Goal: Obtain resource: Obtain resource

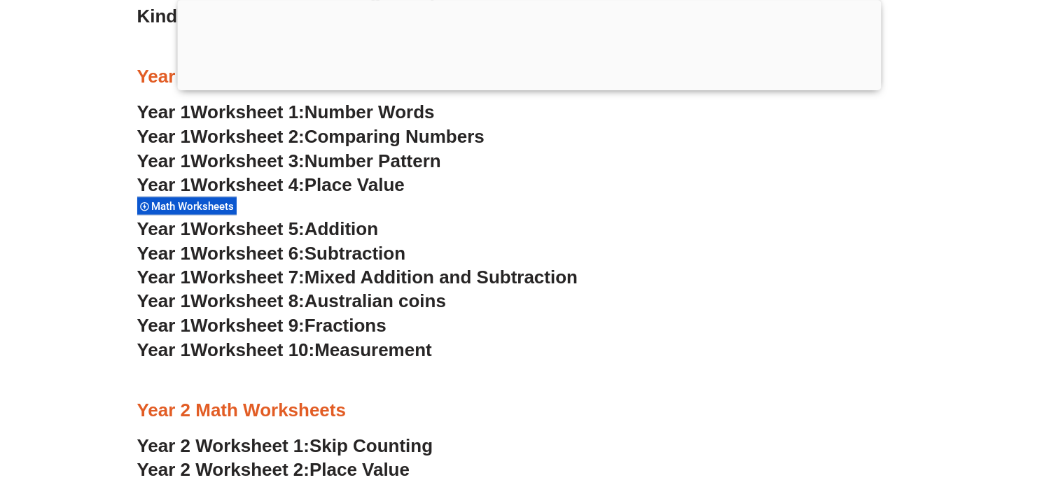
scroll to position [1457, 0]
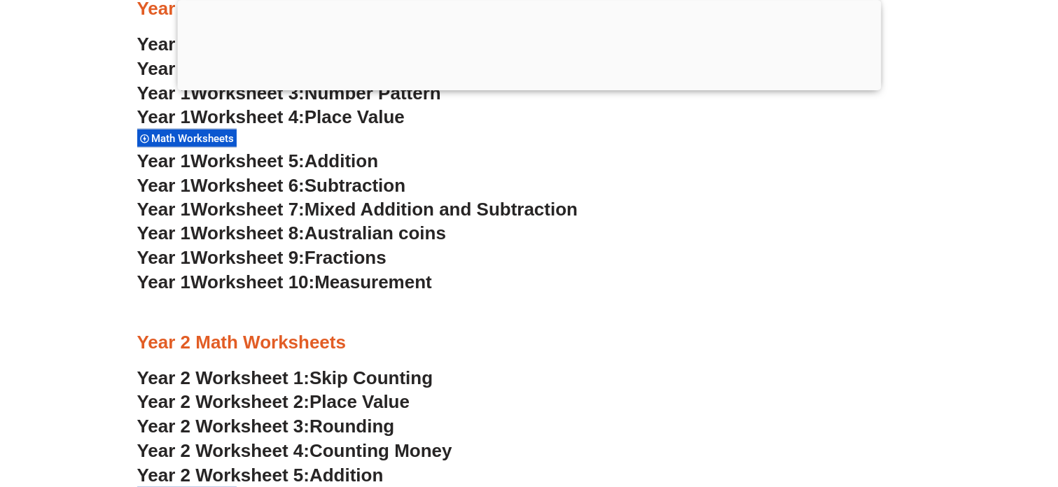
click at [345, 231] on span "Australian coins" at bounding box center [374, 233] width 141 height 21
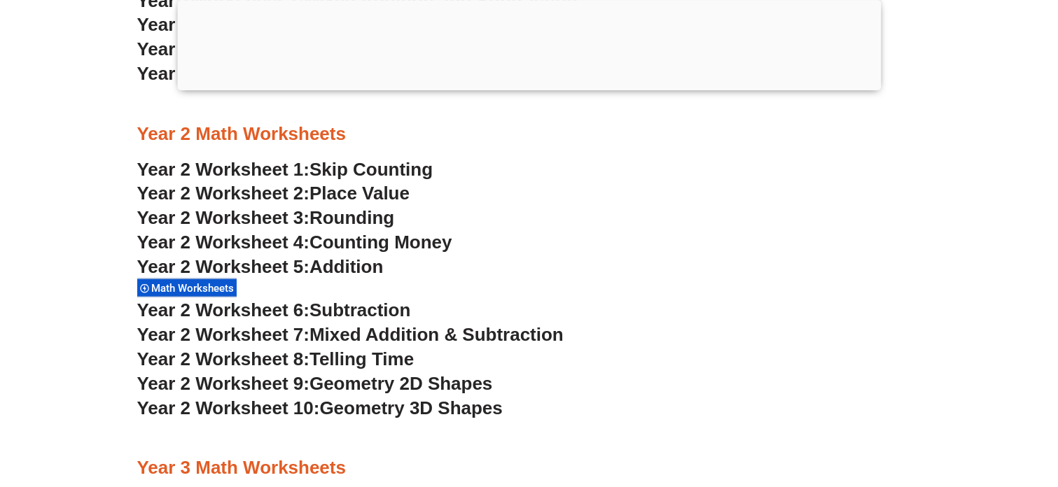
scroll to position [1679, 0]
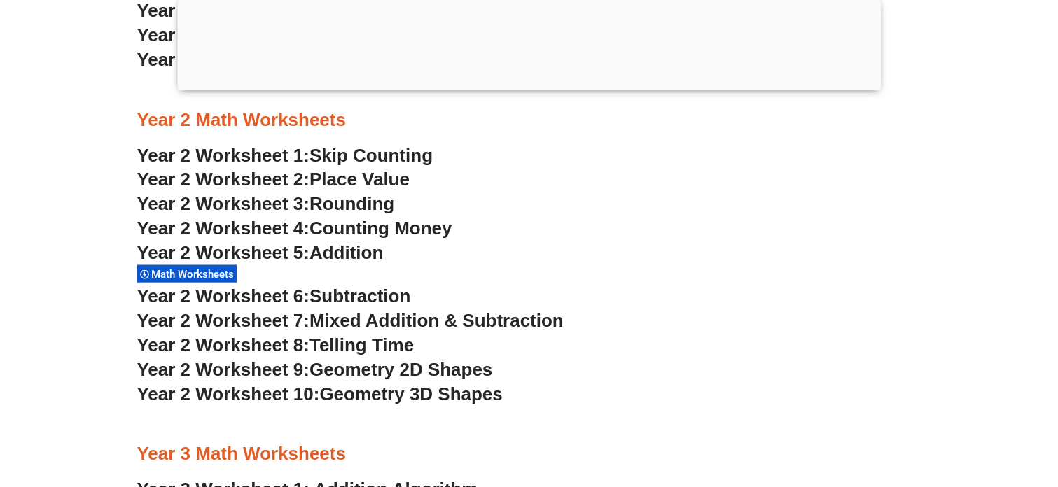
click at [384, 197] on span "Rounding" at bounding box center [351, 203] width 85 height 21
click at [435, 323] on span "Mixed Addition & Subtraction" at bounding box center [436, 320] width 254 height 21
click at [370, 346] on span "Telling Time" at bounding box center [361, 345] width 104 height 21
click at [479, 364] on span "Geometry 2D Shapes" at bounding box center [400, 369] width 183 height 21
click at [395, 395] on span "Geometry 3D Shapes" at bounding box center [410, 394] width 183 height 21
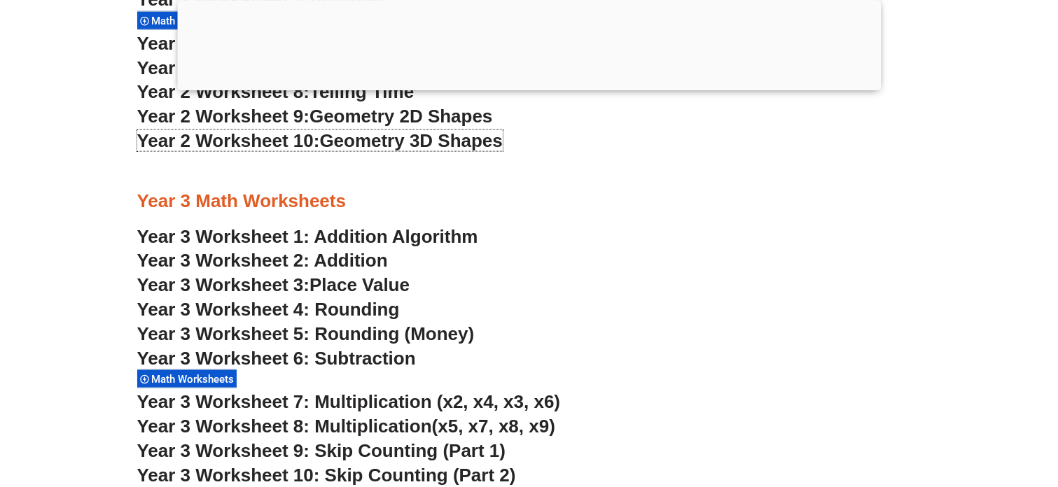
scroll to position [2093, 0]
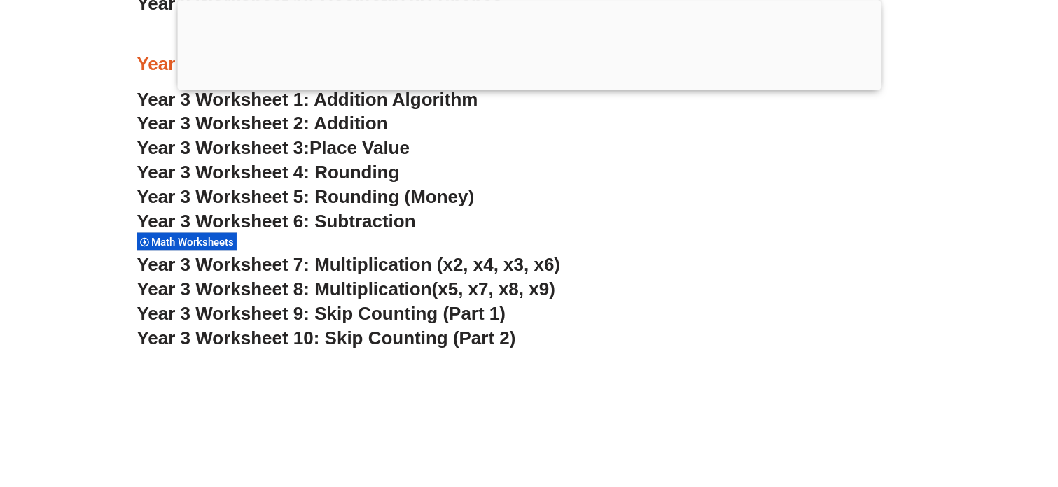
click at [418, 260] on span "Year 3 Worksheet 7: Multiplication (x2, x4, x3, x6)" at bounding box center [348, 264] width 423 height 21
click at [372, 310] on span "Year 3 Worksheet 9: Skip Counting (Part 1)" at bounding box center [321, 313] width 369 height 21
click at [382, 339] on span "Year 3 Worksheet 10: Skip Counting (Part 2)" at bounding box center [326, 338] width 379 height 21
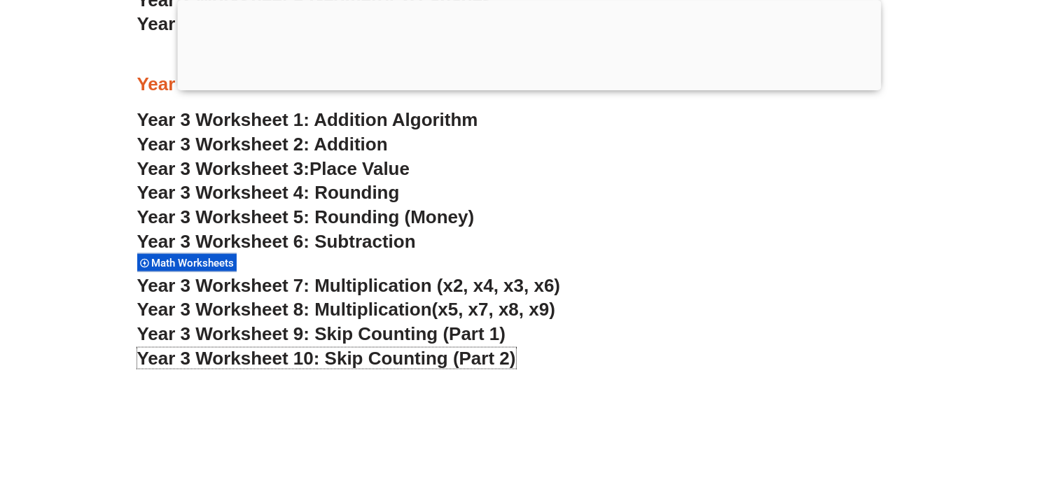
scroll to position [2069, 0]
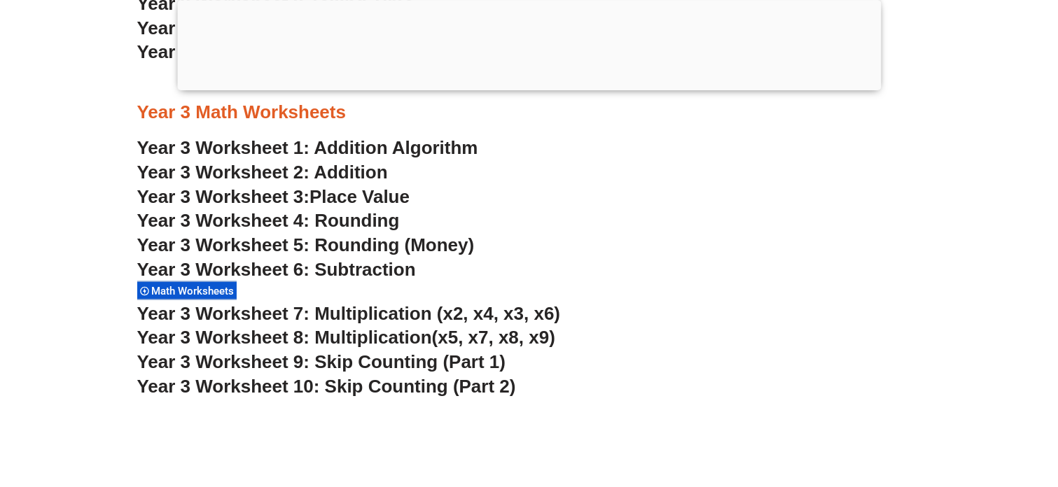
click at [435, 150] on link "Year 3 Worksheet 1: Addition Algorithm" at bounding box center [307, 147] width 341 height 21
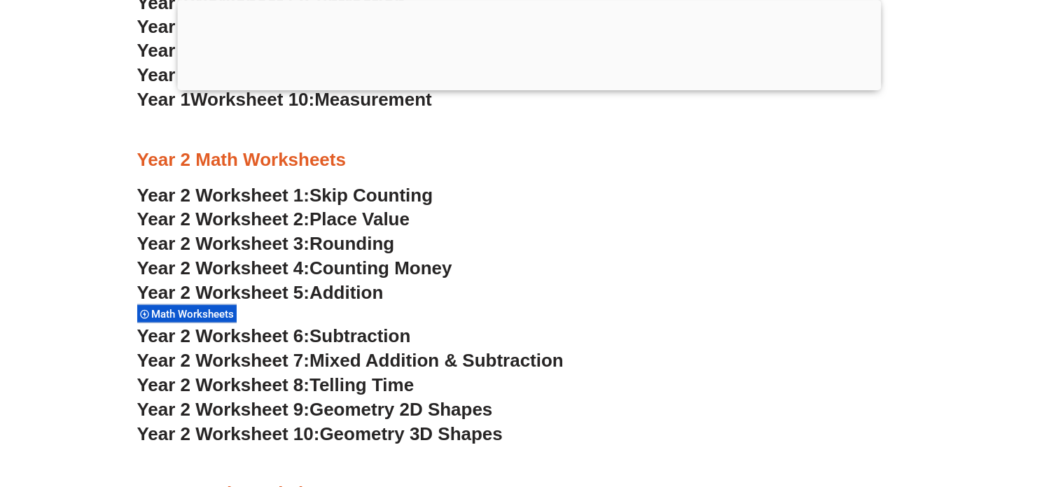
scroll to position [1661, 0]
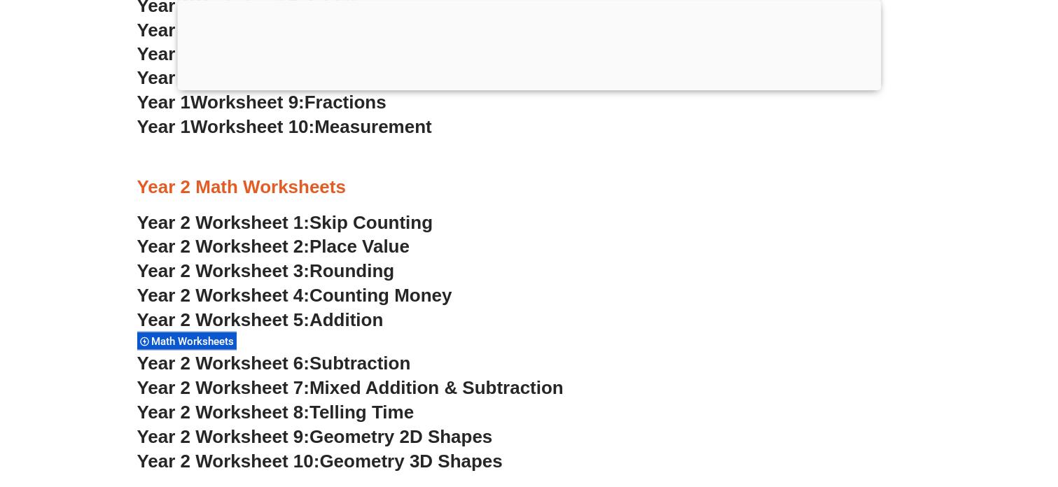
click at [378, 321] on span "Addition" at bounding box center [345, 319] width 73 height 21
click at [395, 391] on span "Mixed Addition & Subtraction" at bounding box center [436, 387] width 254 height 21
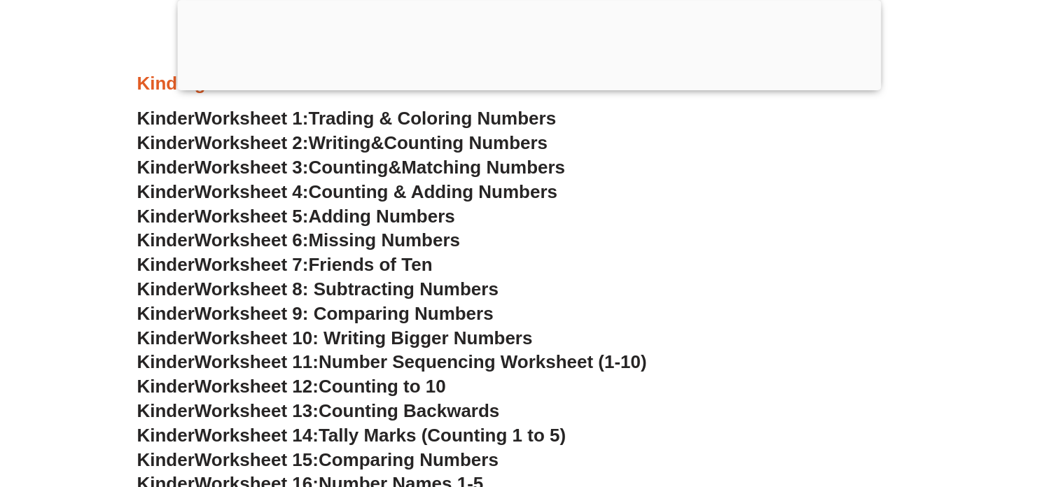
scroll to position [745, 0]
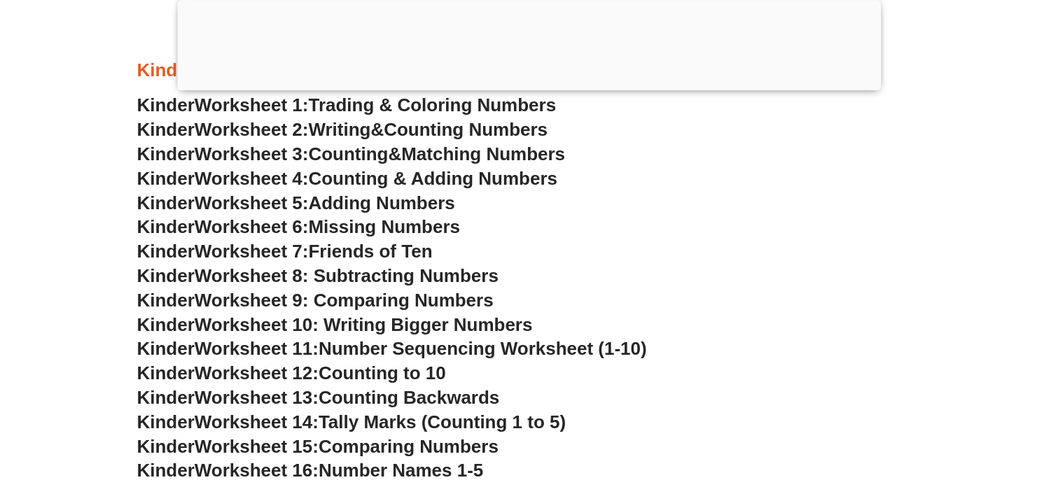
click at [504, 178] on span "Counting & Adding Numbers" at bounding box center [433, 178] width 249 height 21
click at [340, 129] on span "Writing" at bounding box center [340, 129] width 62 height 21
click at [342, 152] on span "Counting" at bounding box center [349, 153] width 80 height 21
click at [456, 174] on span "Counting & Adding Numbers" at bounding box center [433, 178] width 249 height 21
click at [393, 223] on span "Missing Numbers" at bounding box center [385, 226] width 152 height 21
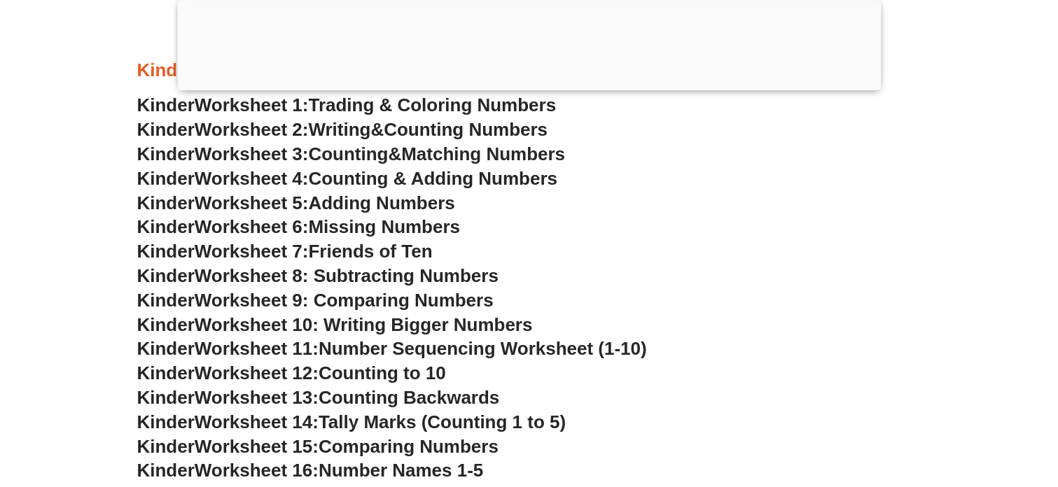
click at [418, 374] on span "Counting to 10" at bounding box center [381, 373] width 127 height 21
click at [334, 372] on span "Counting to 10" at bounding box center [381, 373] width 127 height 21
click at [371, 325] on span "Worksheet 10: Writing Bigger Numbers" at bounding box center [364, 324] width 338 height 21
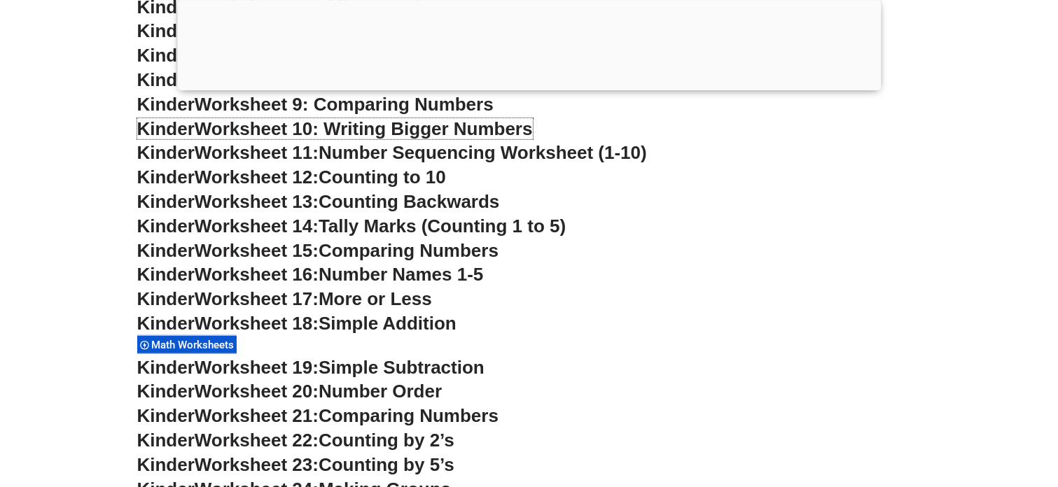
scroll to position [1009, 0]
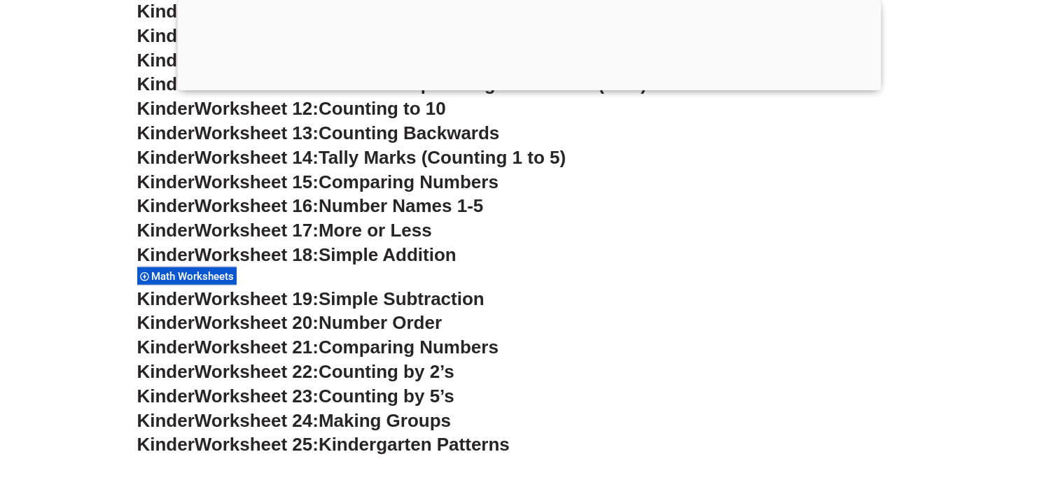
click at [210, 276] on span "Math Worksheets" at bounding box center [195, 276] width 87 height 13
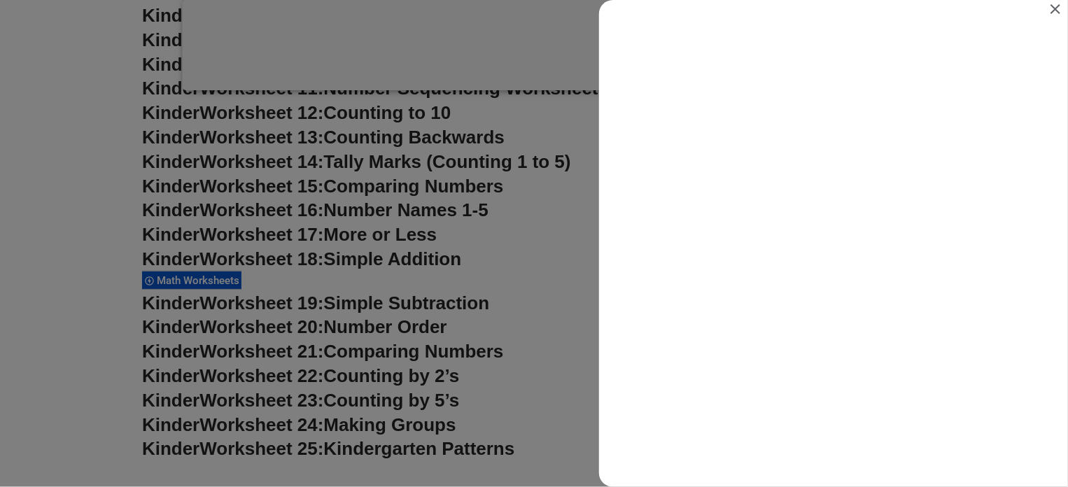
scroll to position [0, 0]
click at [1057, 5] on icon "Close" at bounding box center [1056, 9] width 10 height 10
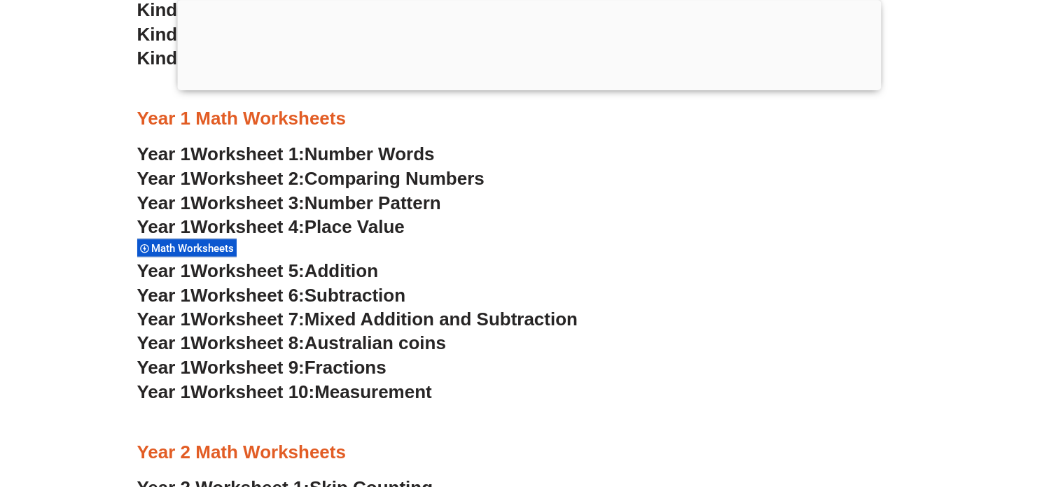
scroll to position [1457, 0]
